Goal: Find specific page/section: Find specific page/section

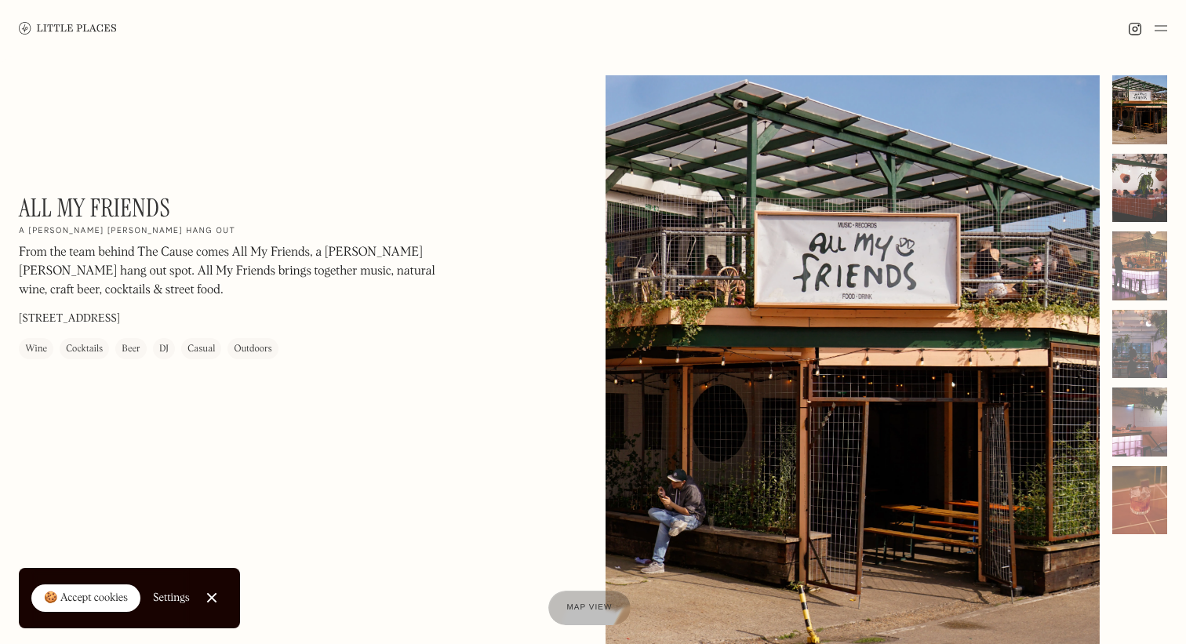
click at [1124, 175] on div at bounding box center [1139, 188] width 55 height 69
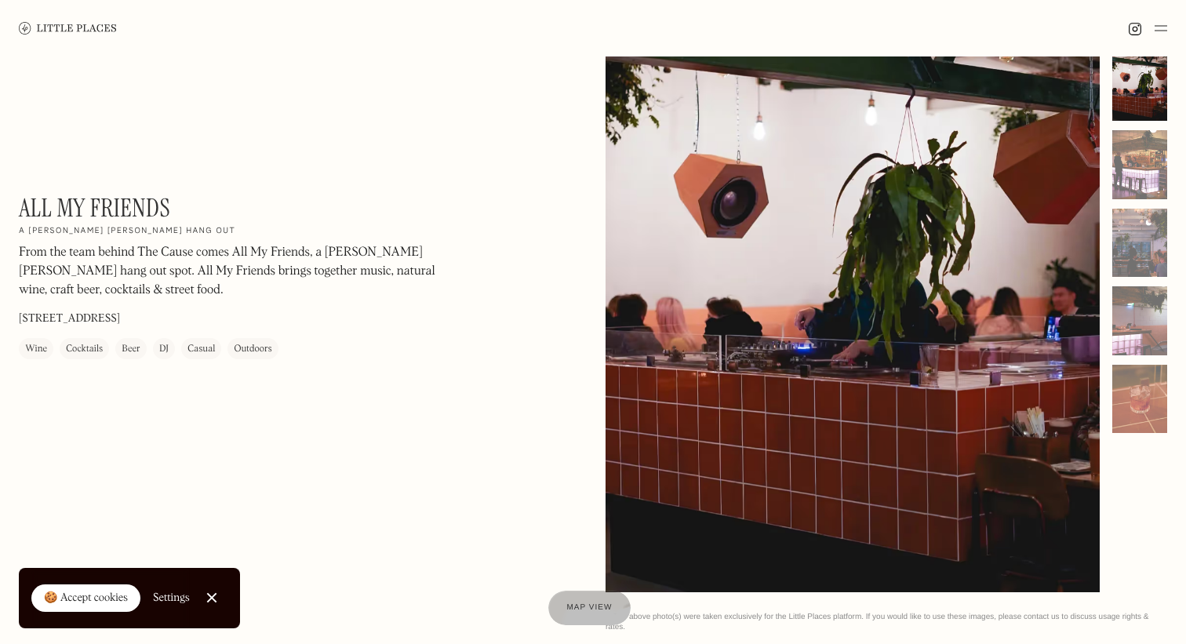
scroll to position [108, 0]
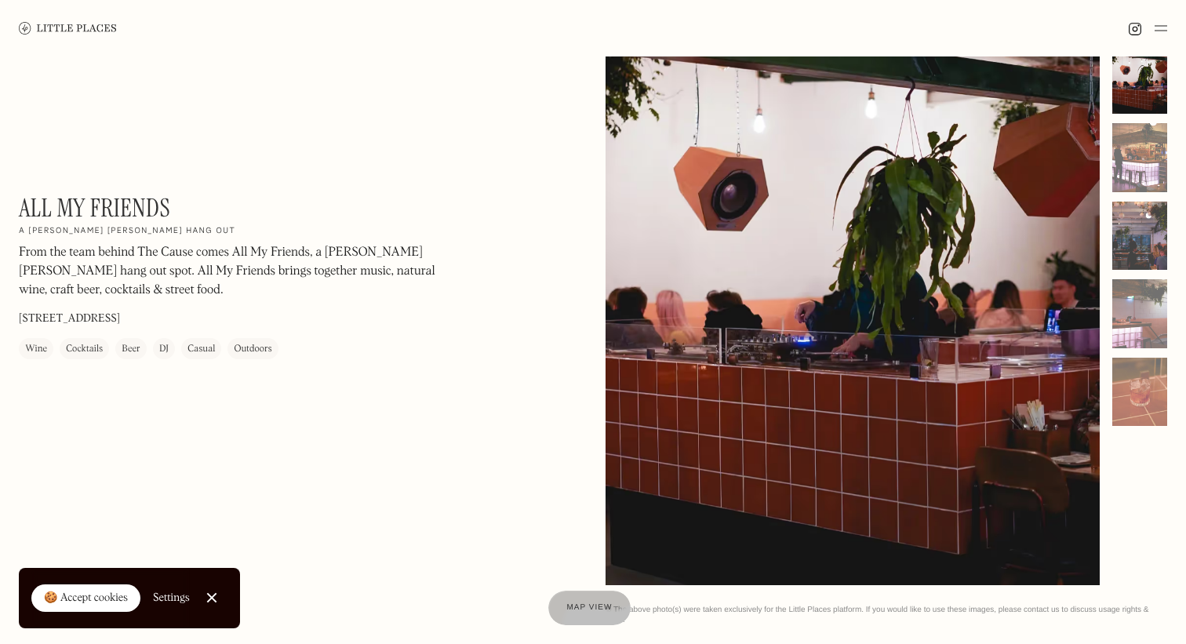
click at [1137, 230] on div at bounding box center [1139, 236] width 55 height 69
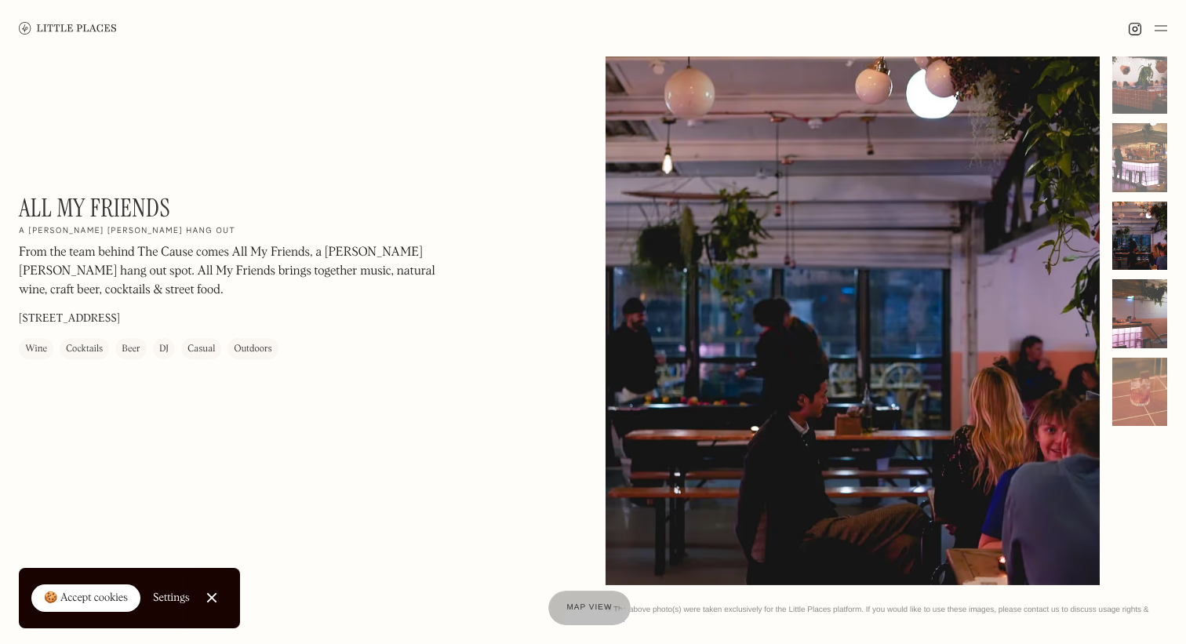
click at [1159, 289] on div at bounding box center [1139, 313] width 55 height 69
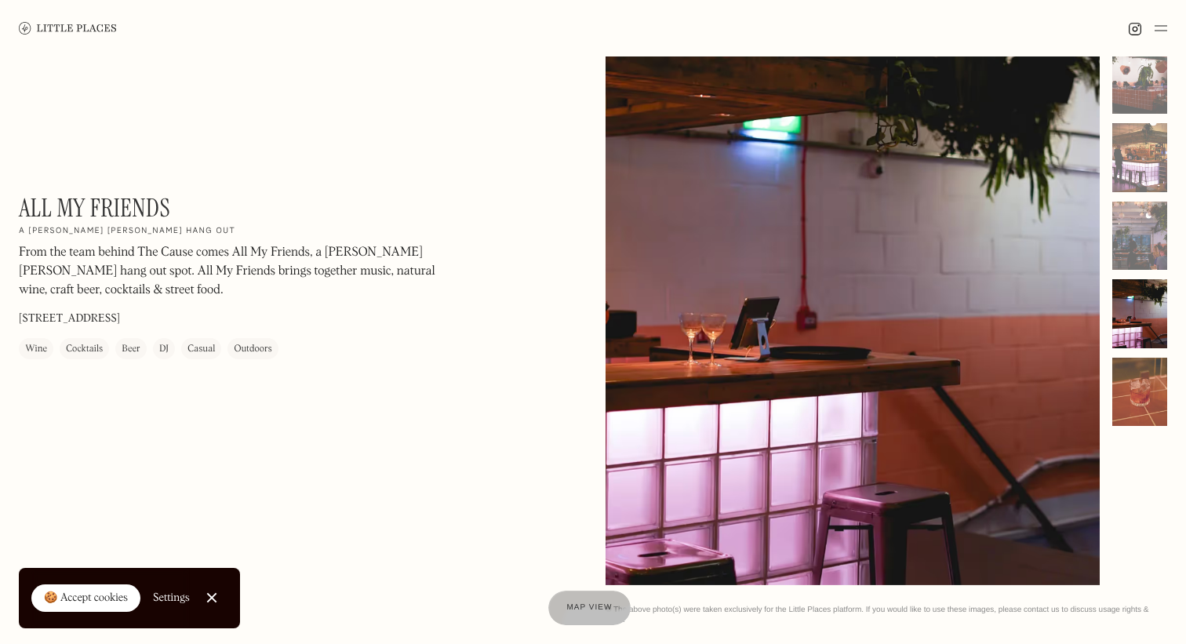
click at [1157, 399] on div at bounding box center [1139, 392] width 55 height 69
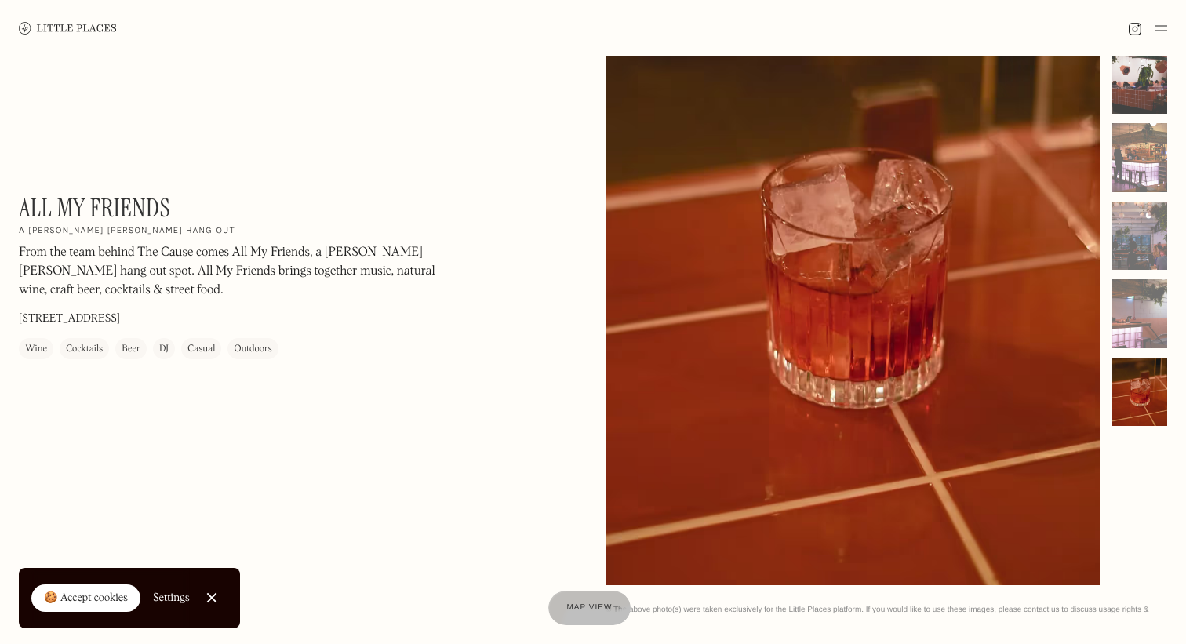
click at [1155, 113] on div at bounding box center [1139, 79] width 55 height 69
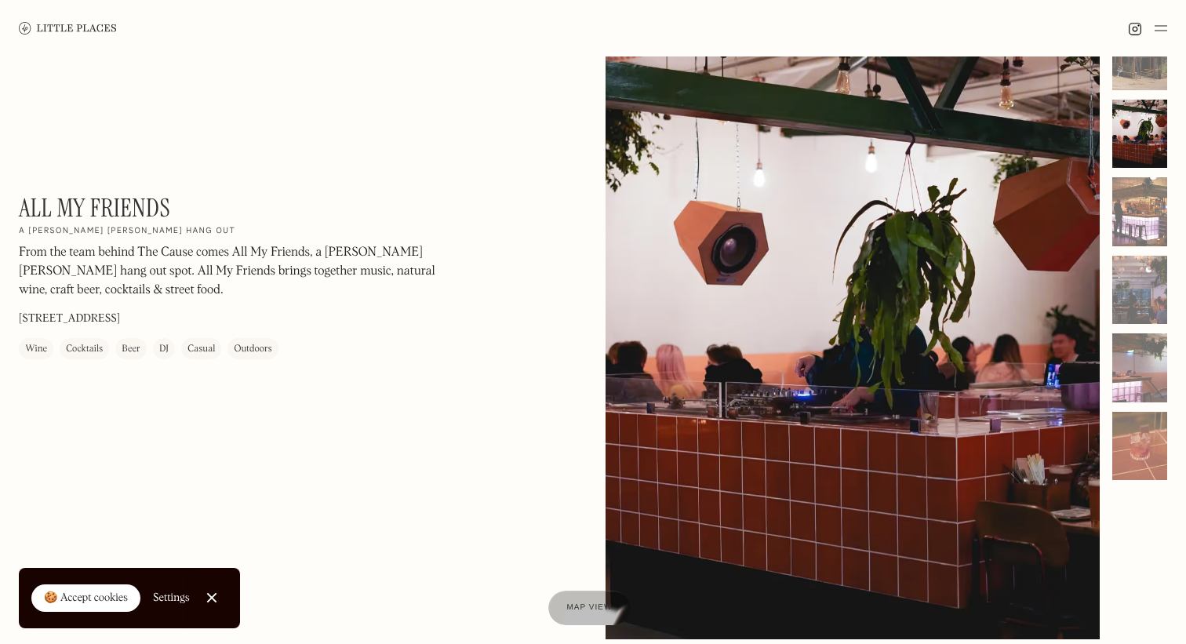
scroll to position [0, 0]
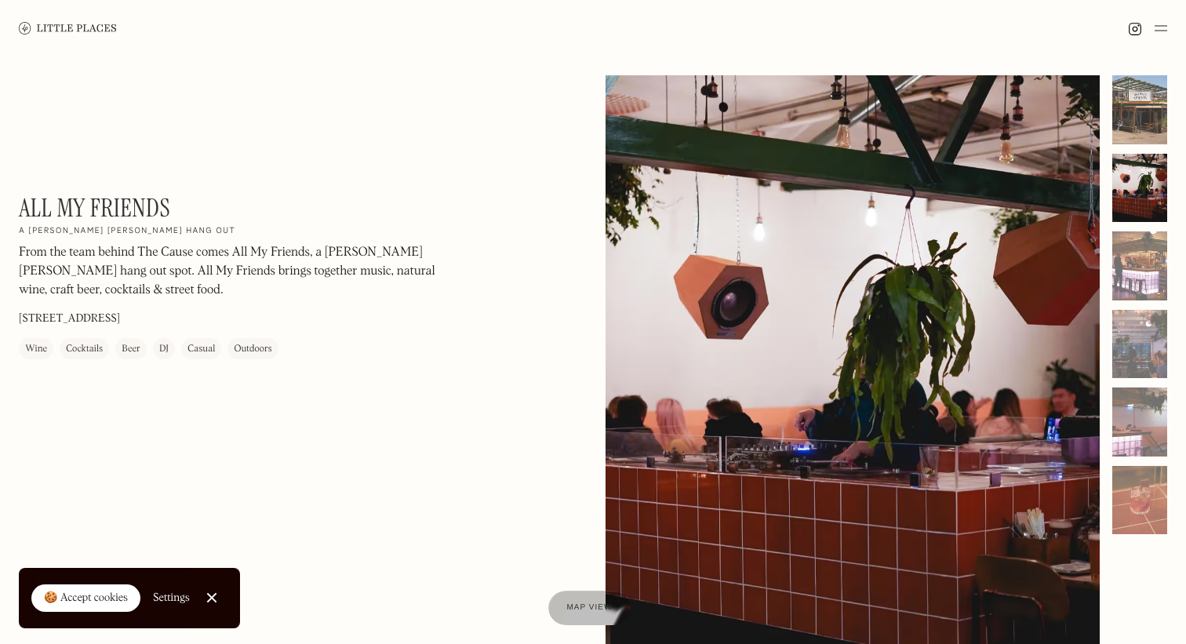
click at [1145, 117] on div at bounding box center [1139, 109] width 55 height 69
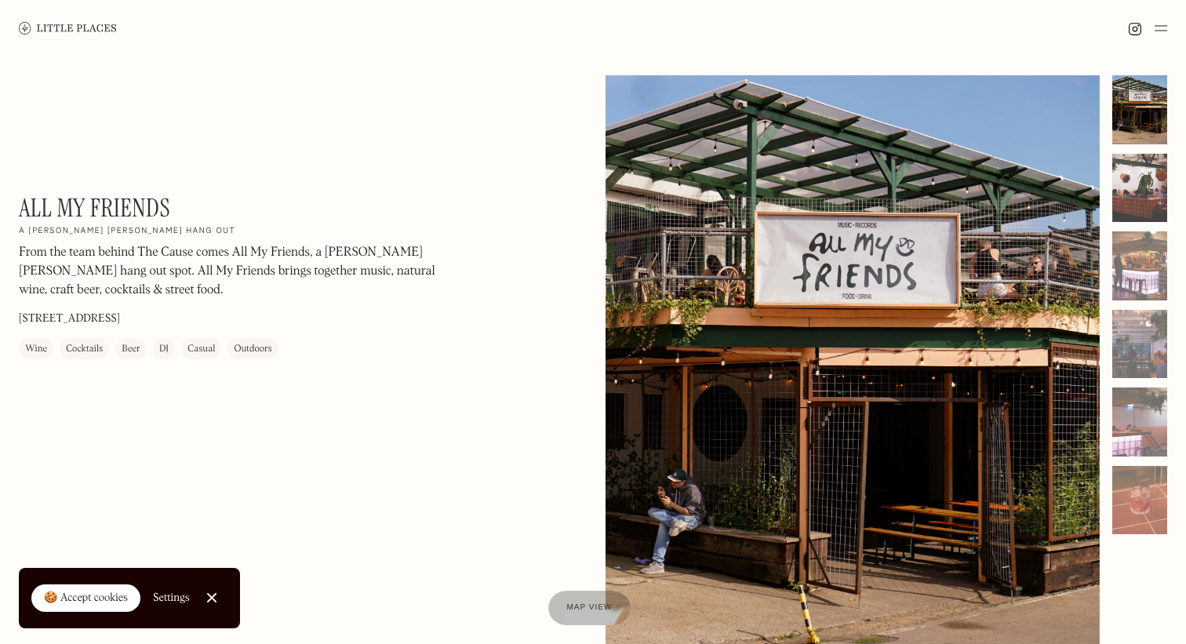
click at [1157, 170] on div at bounding box center [1139, 188] width 55 height 69
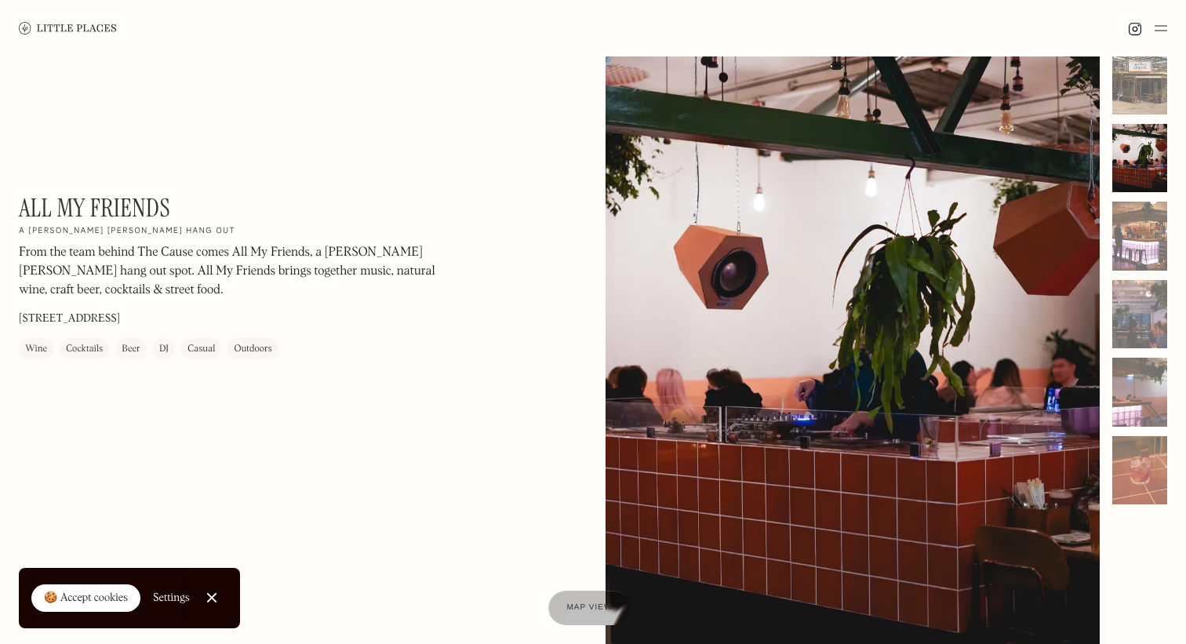
scroll to position [40, 0]
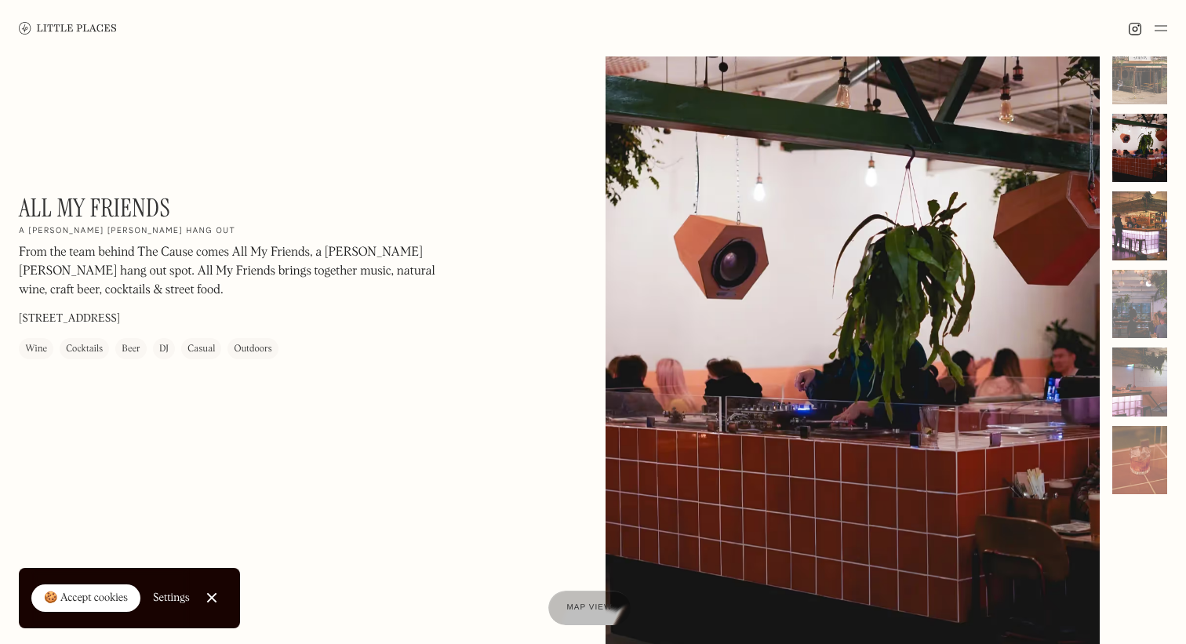
click at [1142, 228] on div at bounding box center [1139, 225] width 55 height 69
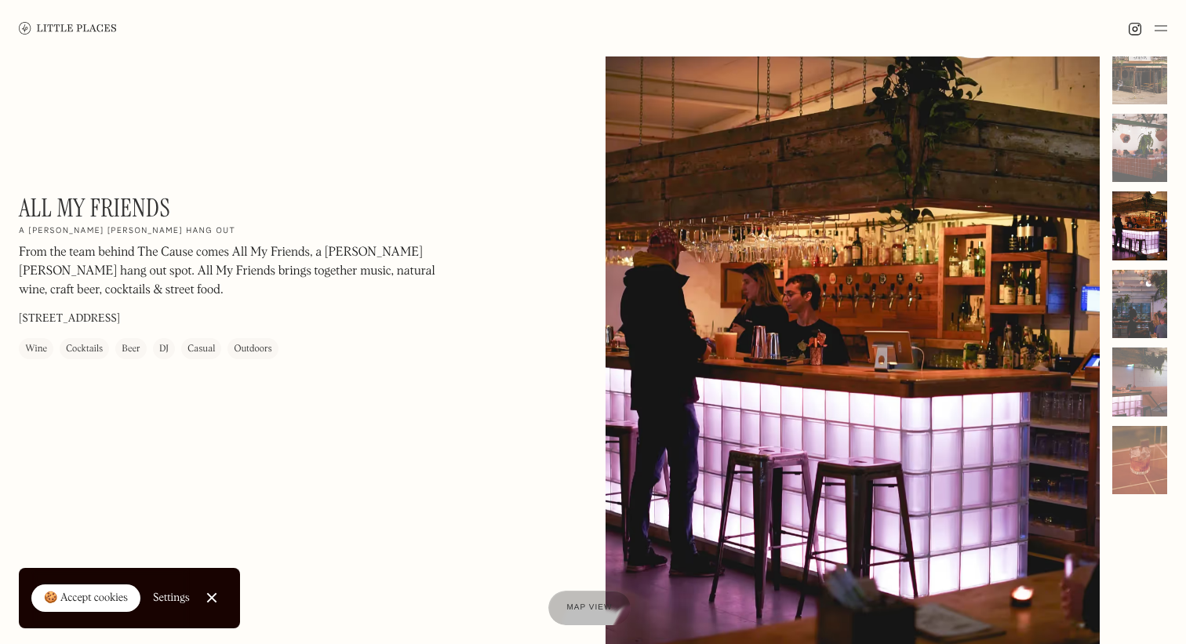
click at [1146, 296] on div at bounding box center [1139, 304] width 55 height 69
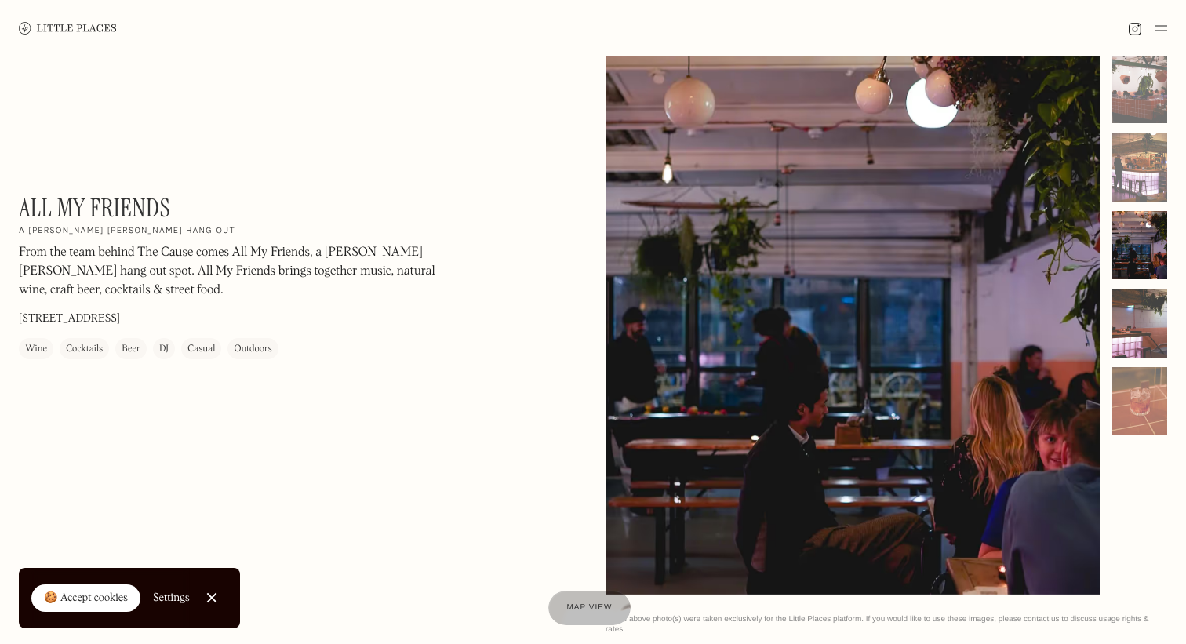
click at [1145, 301] on div at bounding box center [1139, 323] width 55 height 69
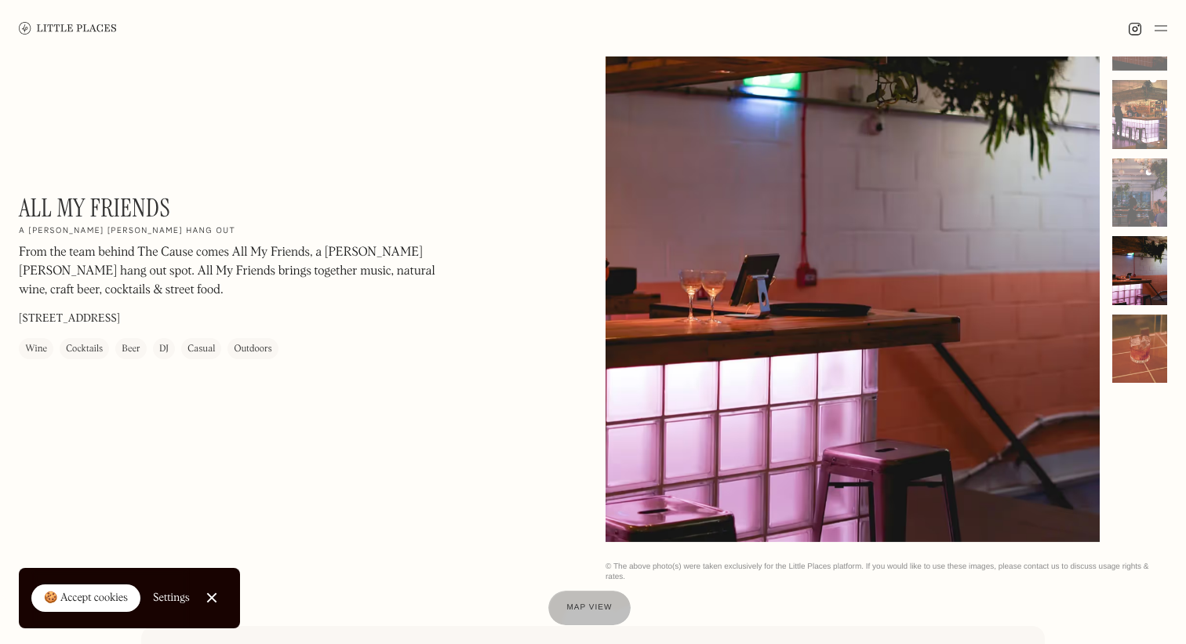
click at [1144, 329] on div at bounding box center [1139, 348] width 55 height 69
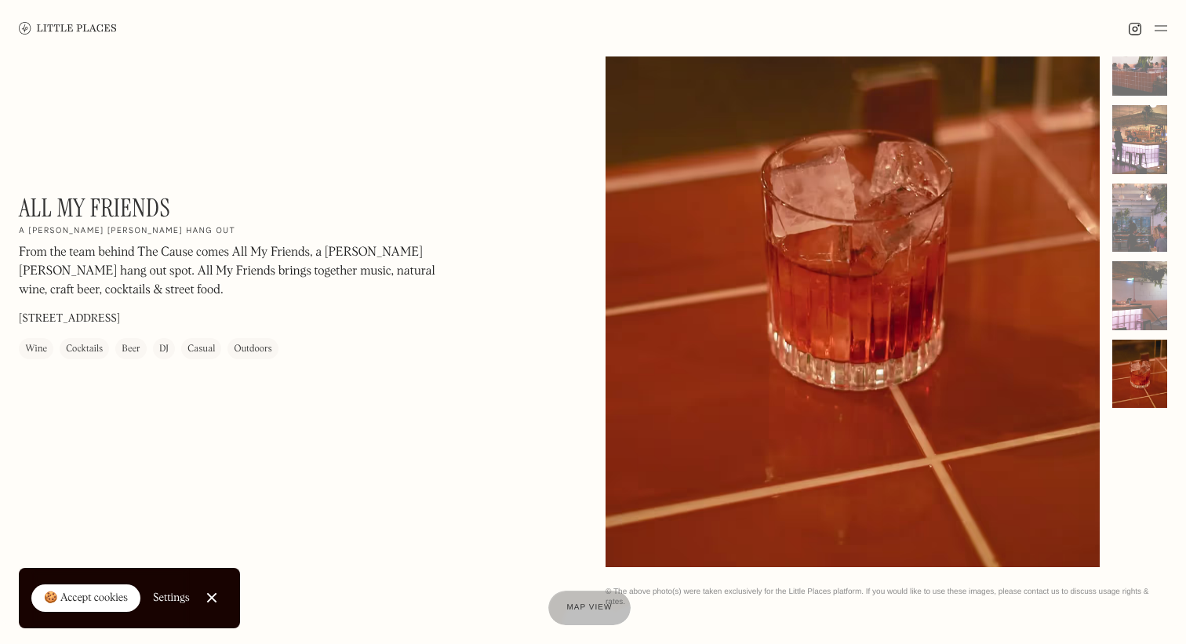
scroll to position [0, 0]
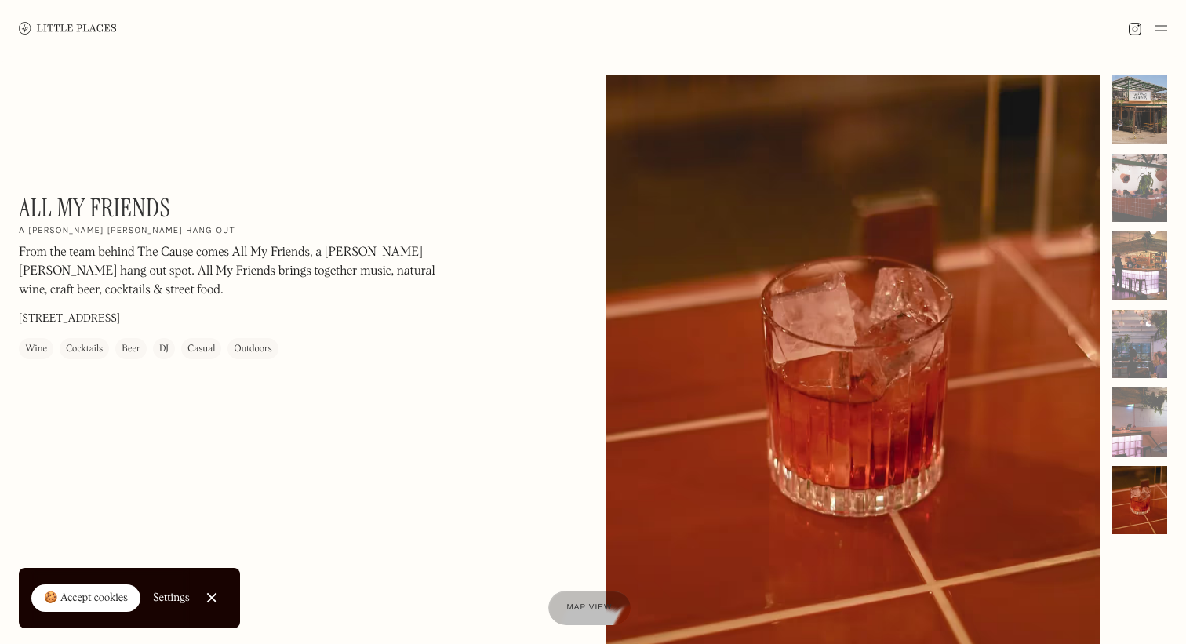
click at [1138, 122] on div at bounding box center [1139, 109] width 55 height 69
